Goal: Task Accomplishment & Management: Complete application form

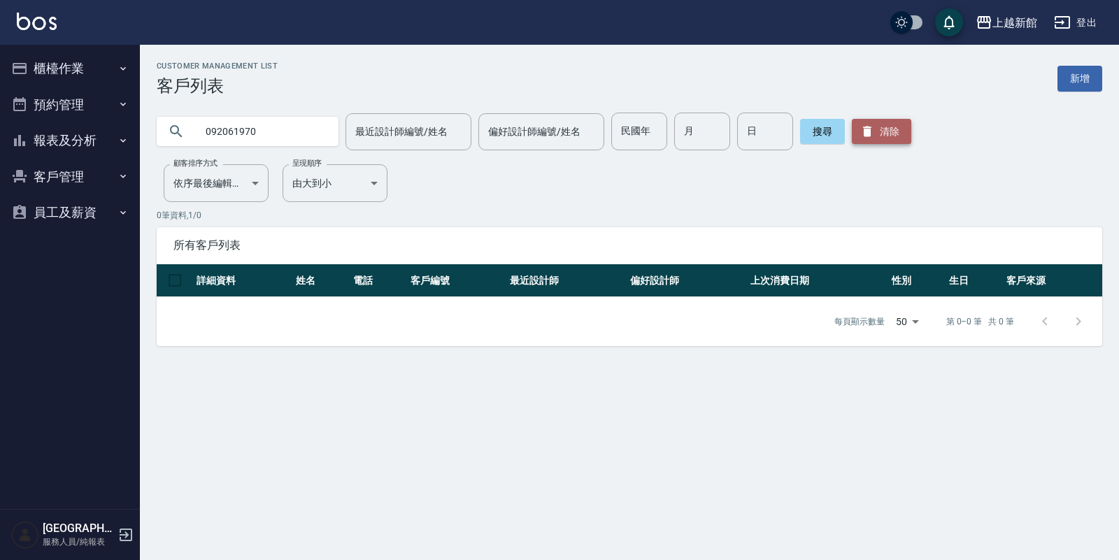
click at [869, 129] on button "清除" at bounding box center [881, 131] width 59 height 25
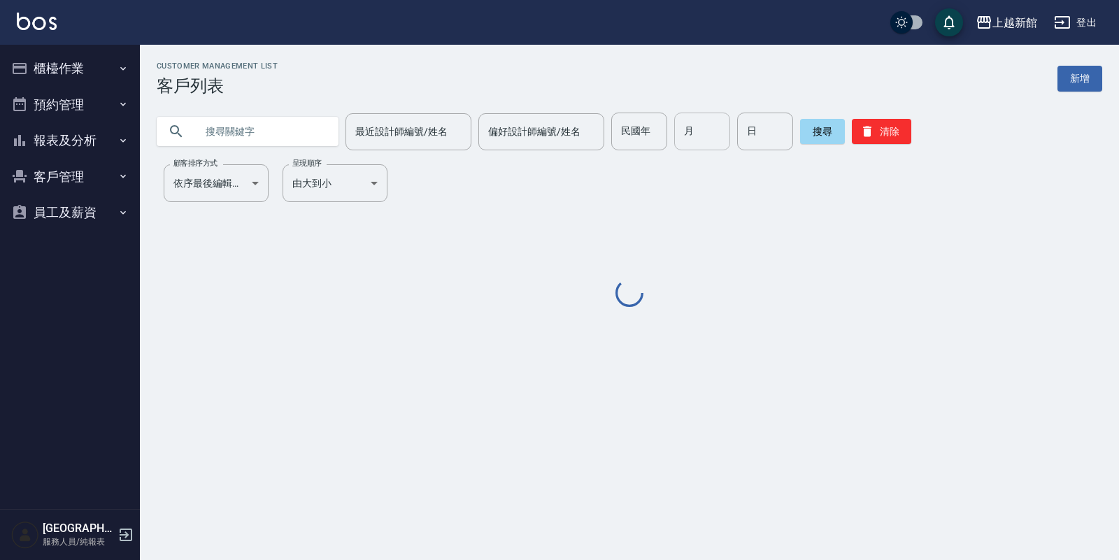
click at [704, 123] on input "月" at bounding box center [702, 132] width 56 height 38
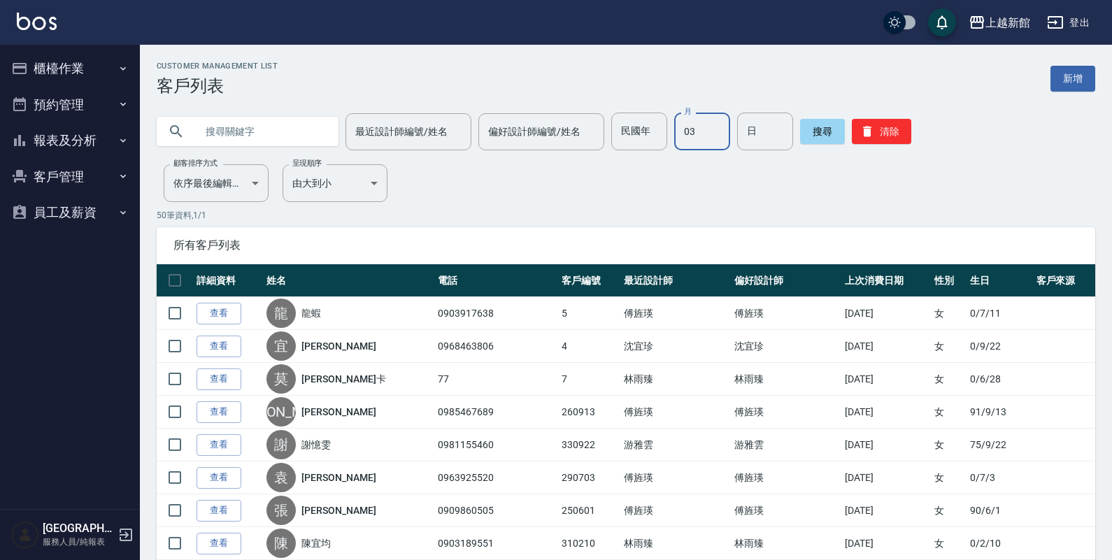
type input "03"
type input "12"
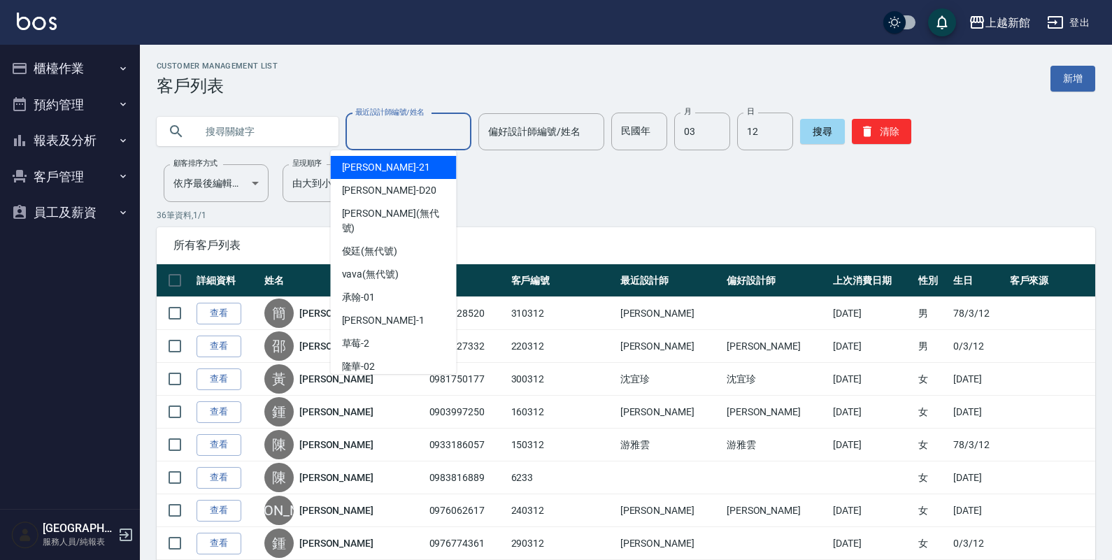
click at [388, 124] on div "最近設計師編號/姓名 最近設計師編號/姓名" at bounding box center [408, 131] width 126 height 37
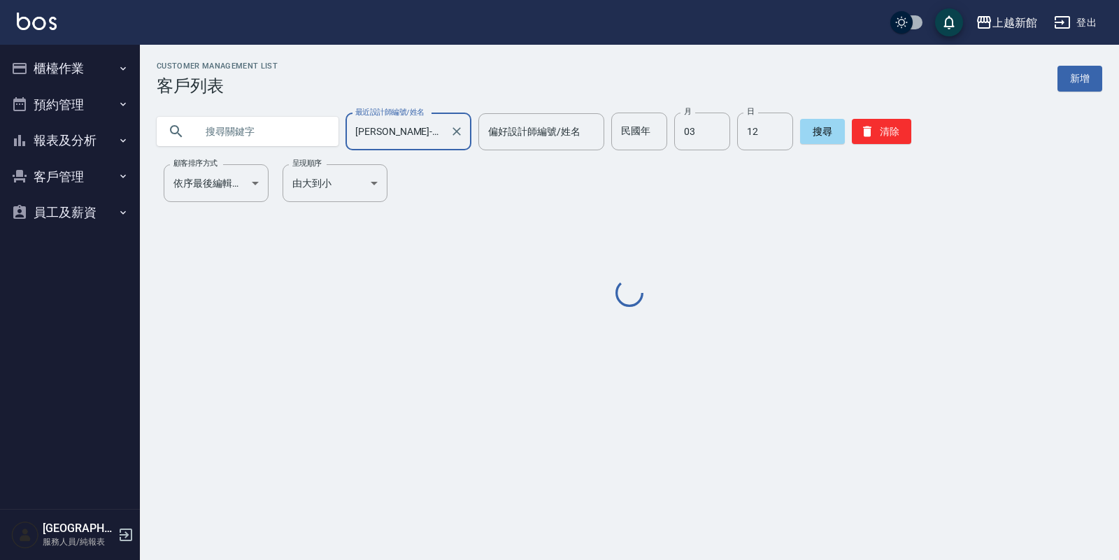
type input "[PERSON_NAME]-18"
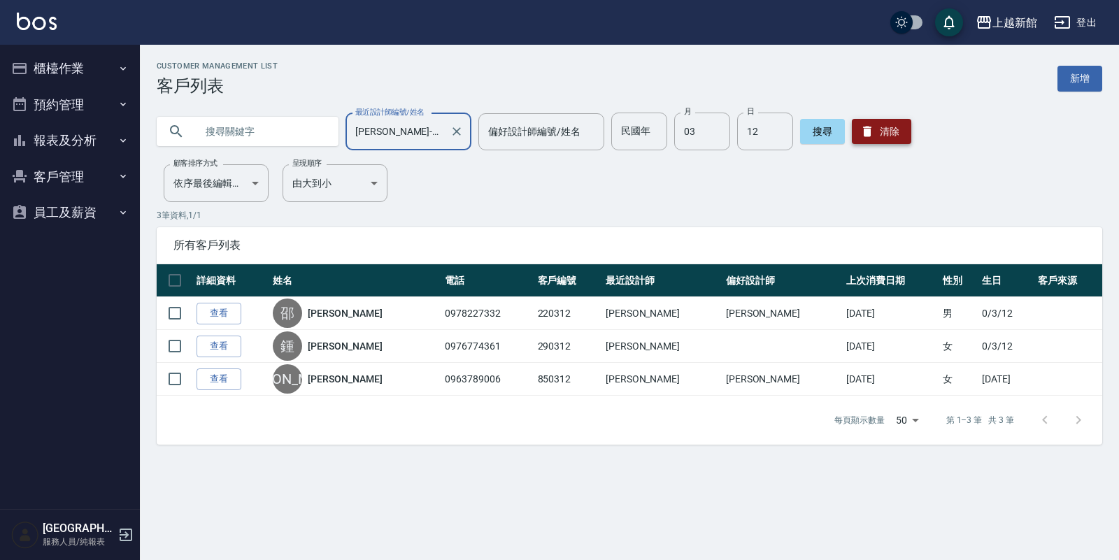
click at [860, 136] on icon "button" at bounding box center [867, 131] width 14 height 14
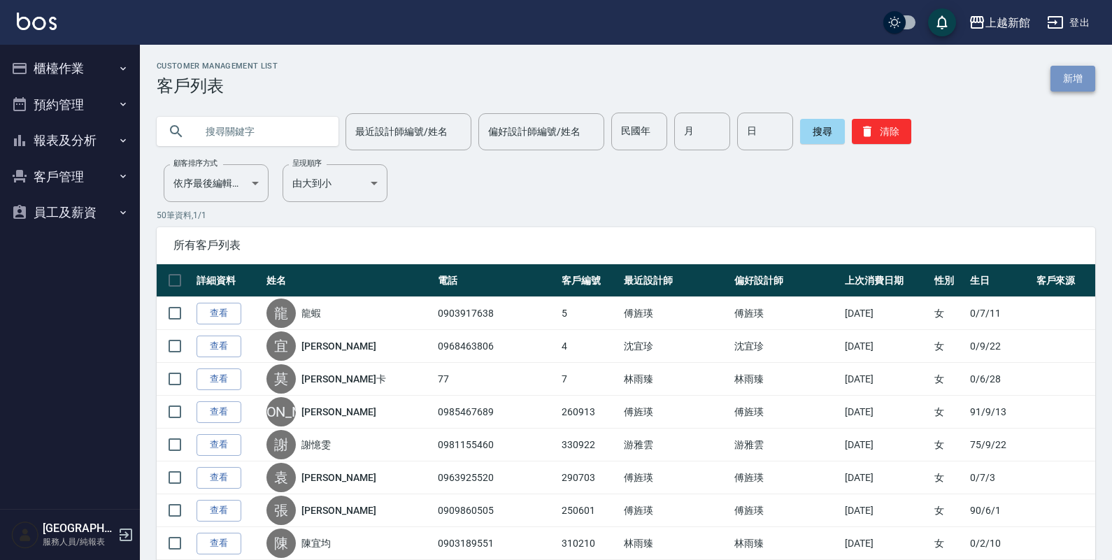
click at [1071, 67] on link "新增" at bounding box center [1072, 79] width 45 height 26
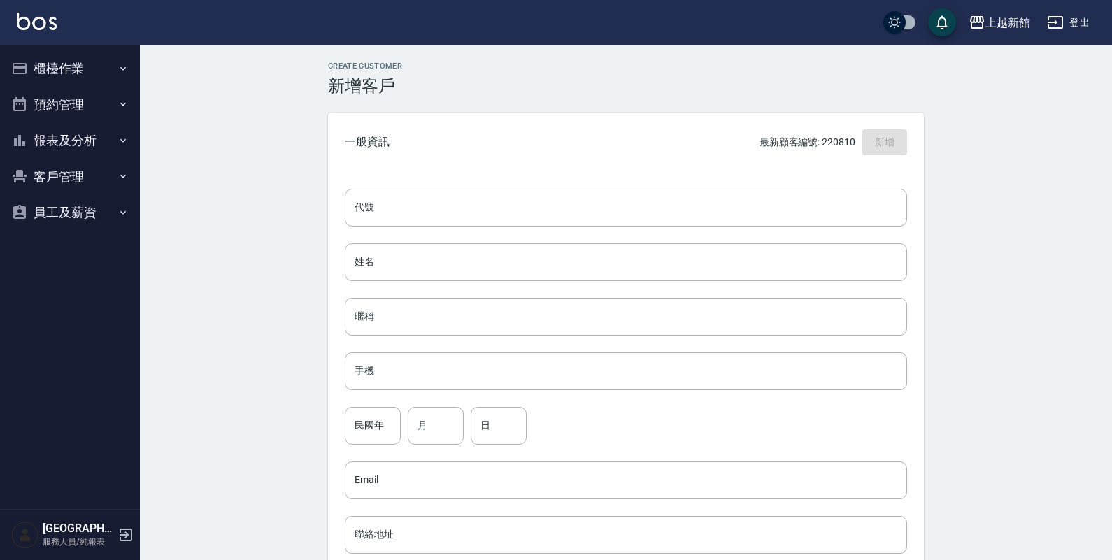
click at [72, 63] on button "櫃檯作業" at bounding box center [70, 68] width 129 height 36
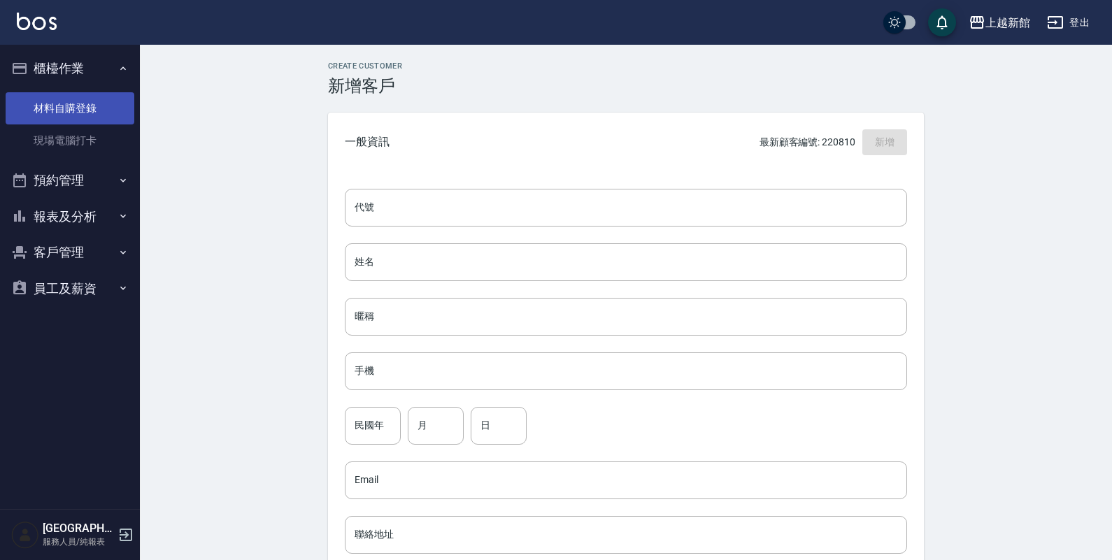
click at [91, 103] on link "材料自購登錄" at bounding box center [70, 108] width 129 height 32
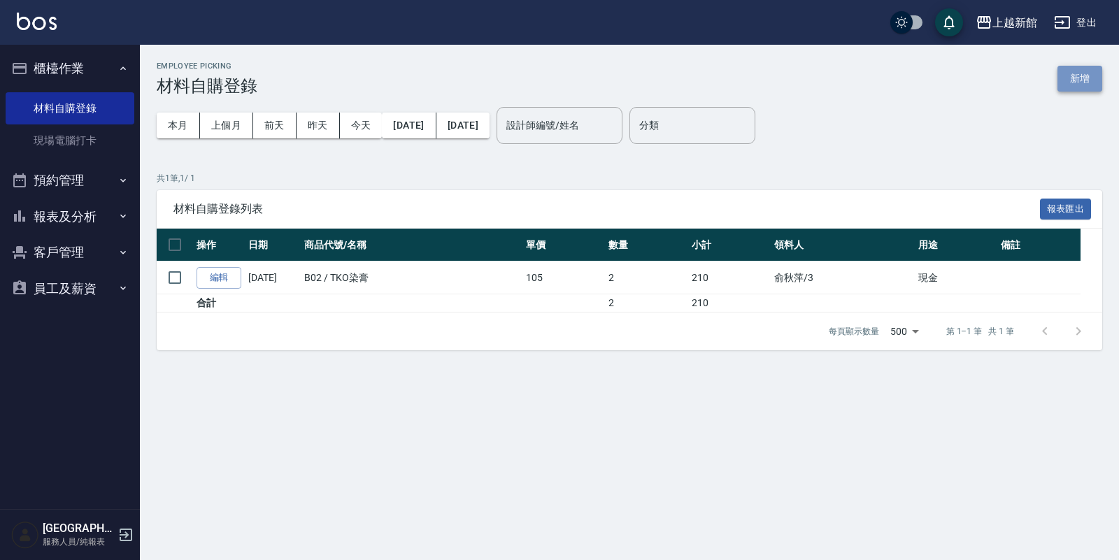
click at [1089, 75] on button "新增" at bounding box center [1079, 79] width 45 height 26
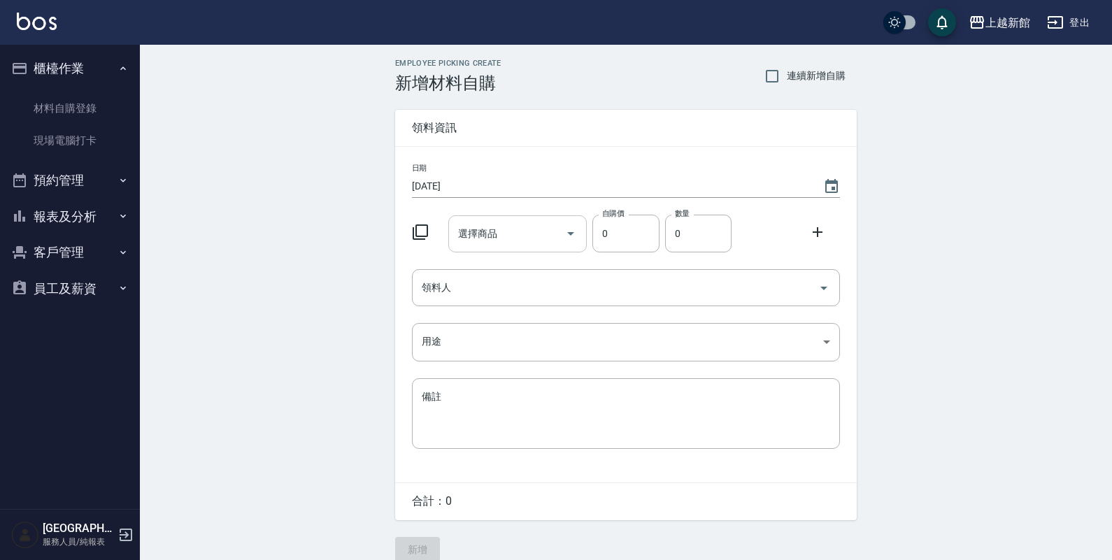
click at [568, 231] on icon "Open" at bounding box center [570, 233] width 17 height 17
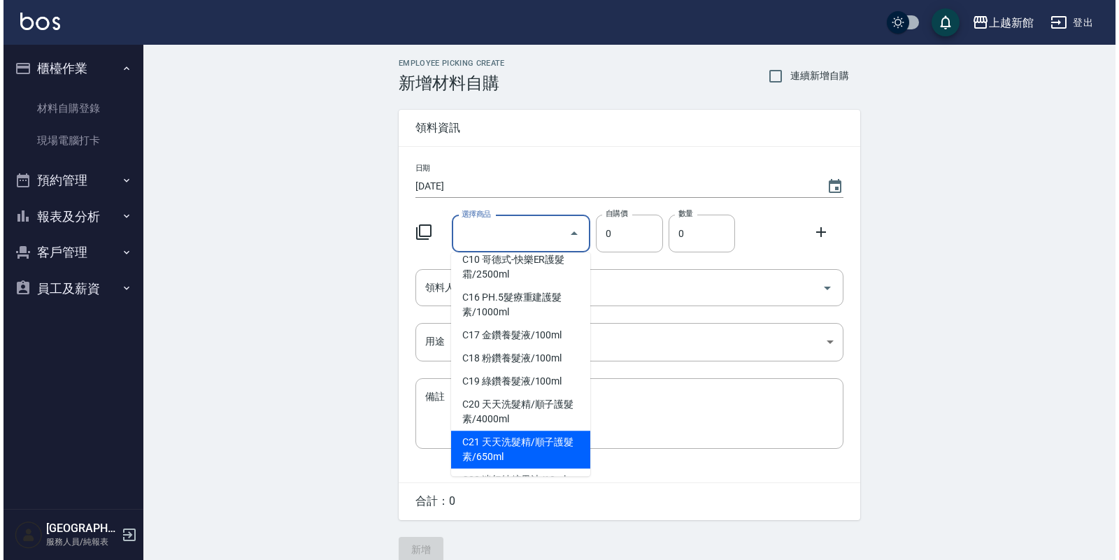
scroll to position [1573, 0]
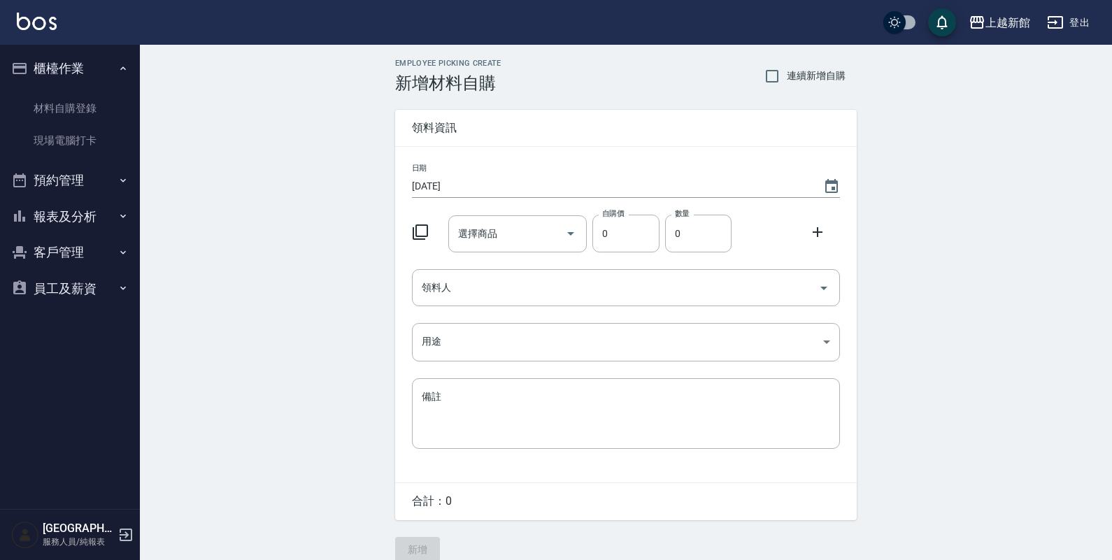
click at [418, 225] on icon at bounding box center [420, 231] width 15 height 15
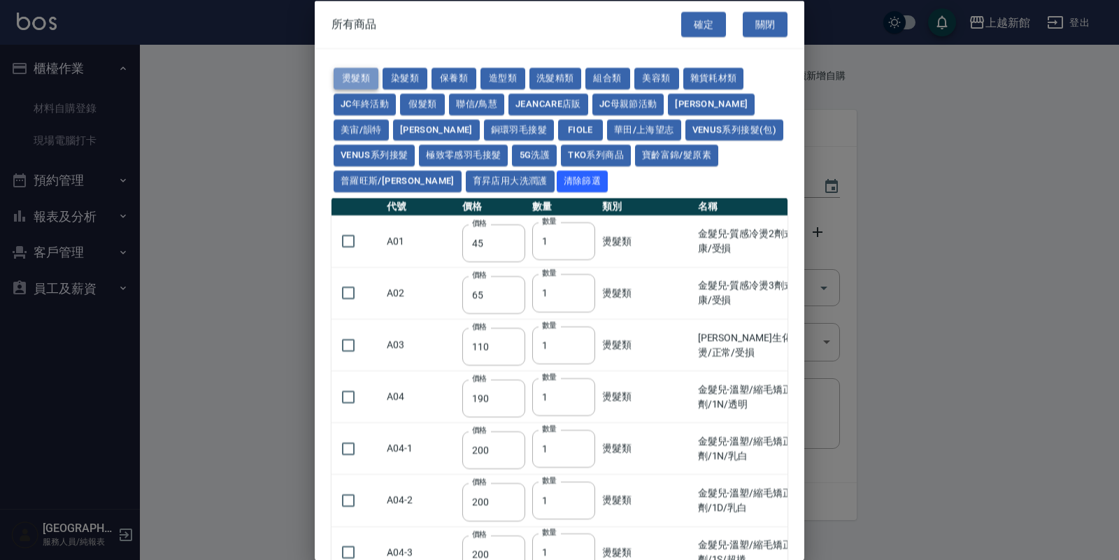
click at [357, 78] on button "燙髮類" at bounding box center [356, 79] width 45 height 22
